Goal: Task Accomplishment & Management: Use online tool/utility

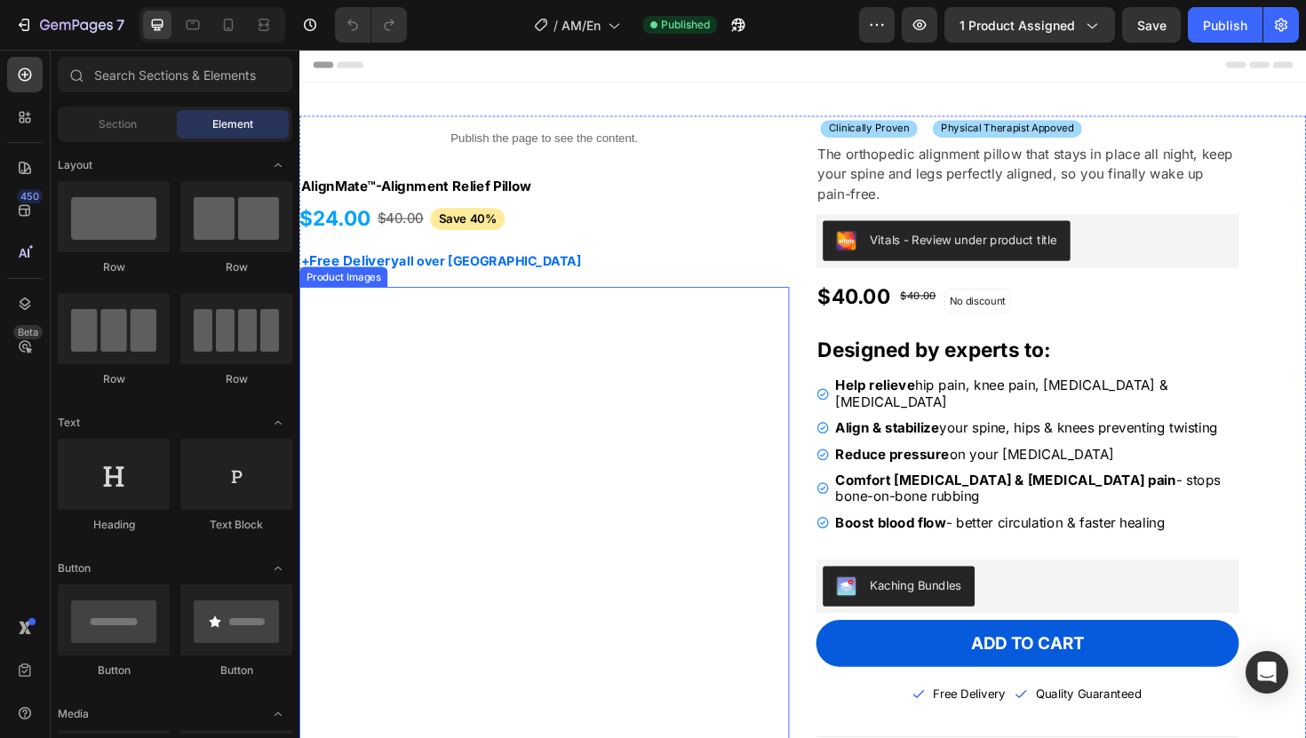
scroll to position [4, 0]
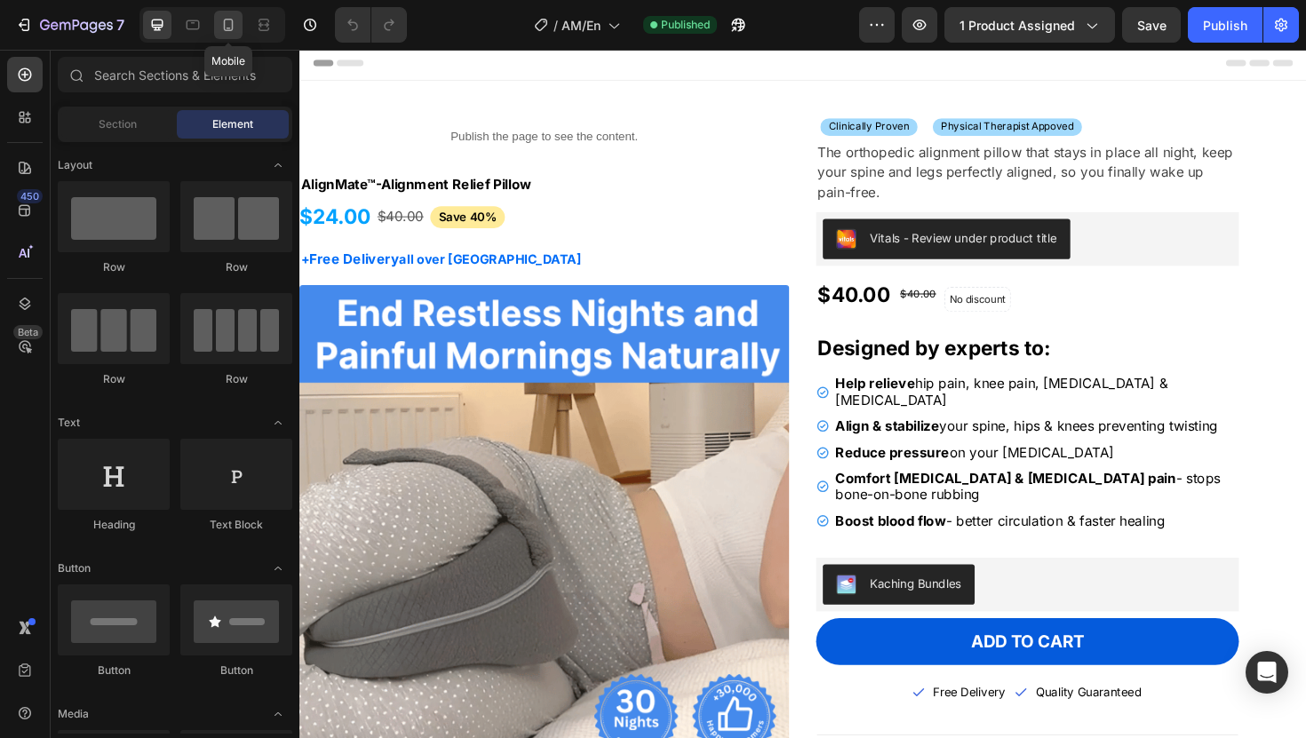
click at [225, 31] on icon at bounding box center [228, 25] width 18 height 18
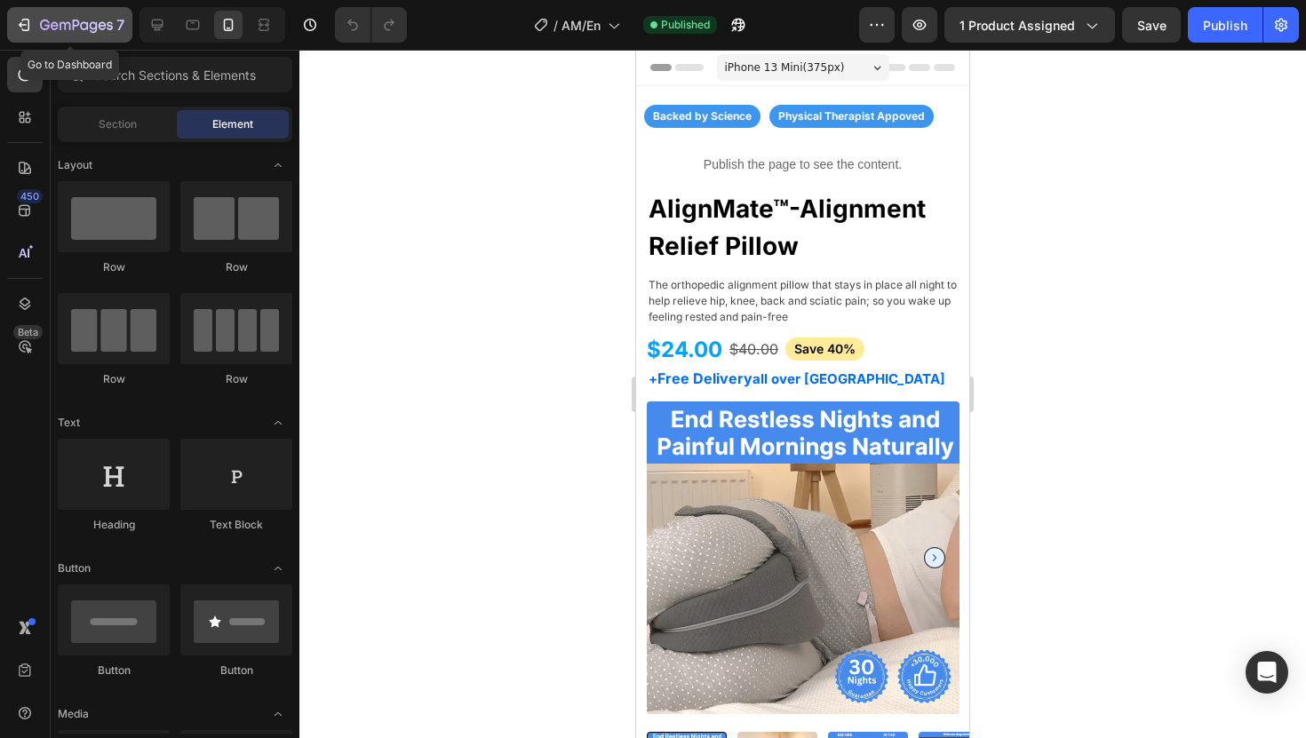
click at [52, 25] on icon "button" at bounding box center [55, 25] width 8 height 8
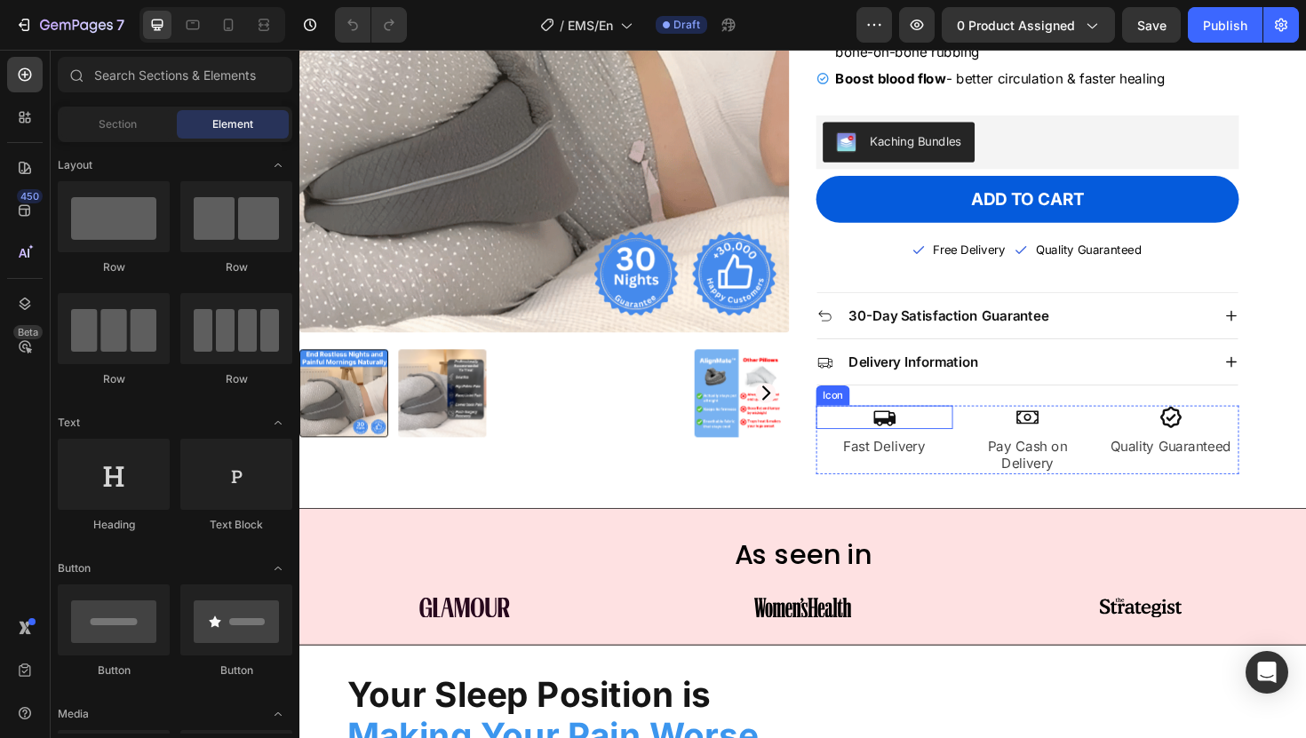
scroll to position [474, 0]
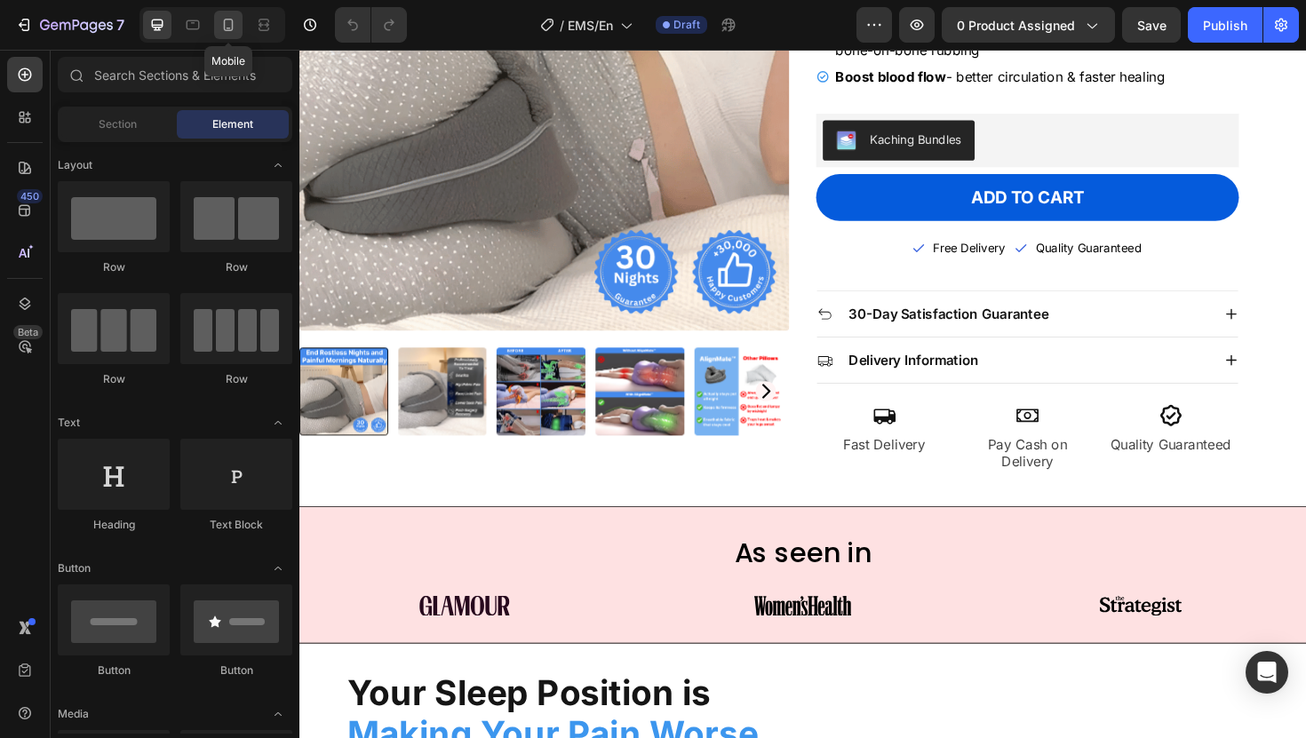
click at [237, 32] on div at bounding box center [228, 25] width 28 height 28
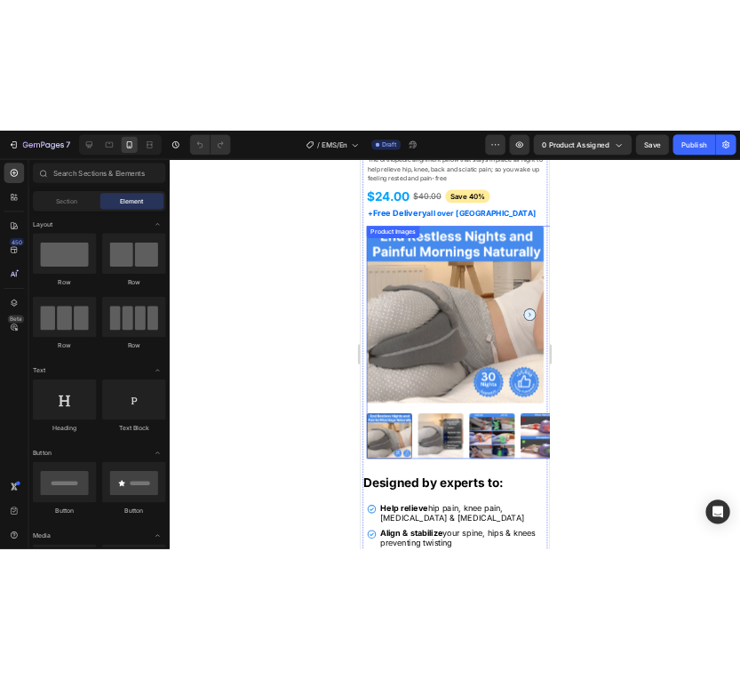
scroll to position [230, 0]
